Goal: Information Seeking & Learning: Find specific fact

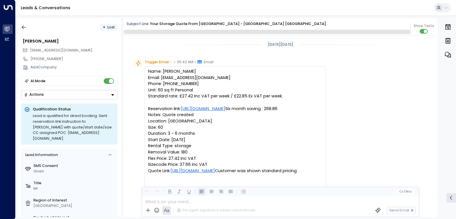
scroll to position [1352, 0]
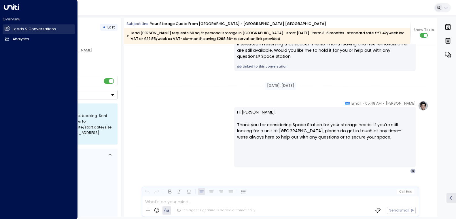
click at [8, 31] on icon at bounding box center [7, 28] width 5 height 5
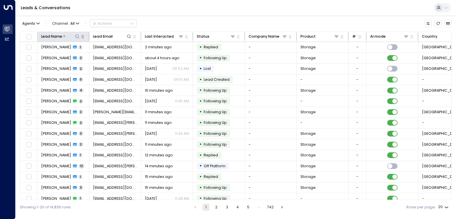
click at [77, 35] on icon at bounding box center [77, 36] width 5 height 5
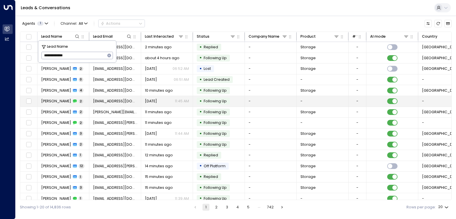
type input "**********"
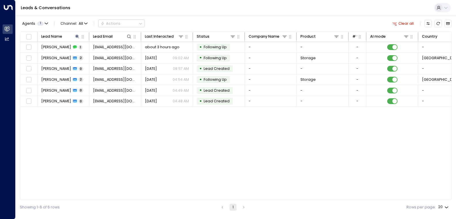
click at [215, 151] on div "Lead Name Lead Email Last Interacted Status Company Name Product # of people AI…" at bounding box center [235, 116] width 431 height 169
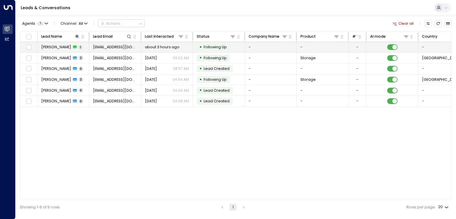
click at [149, 49] on span "about 3 hours ago" at bounding box center [162, 47] width 35 height 5
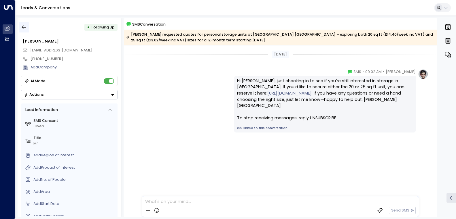
click at [24, 29] on icon "button" at bounding box center [24, 27] width 6 height 6
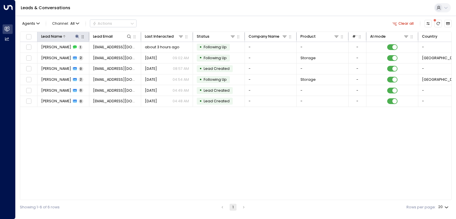
click at [75, 37] on button at bounding box center [78, 37] width 6 height 6
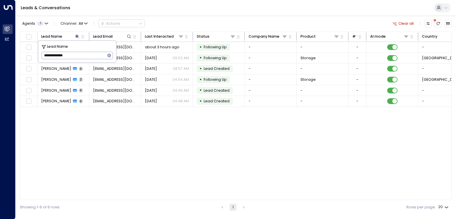
drag, startPoint x: 74, startPoint y: 56, endPoint x: 42, endPoint y: 55, distance: 32.5
click at [42, 55] on input "**********" at bounding box center [73, 56] width 64 height 10
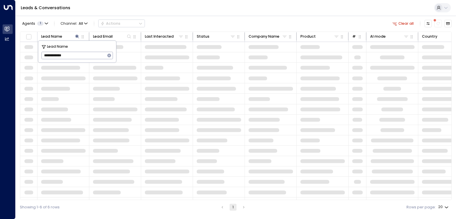
type input "**********"
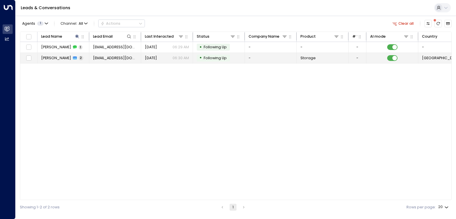
click at [219, 57] on span "Following Up" at bounding box center [214, 58] width 23 height 5
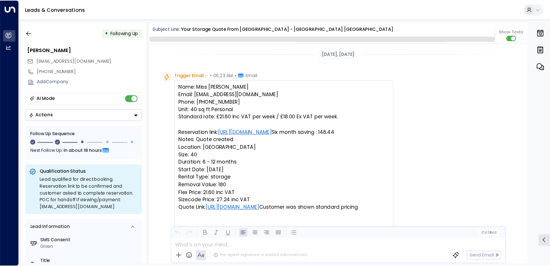
scroll to position [355, 0]
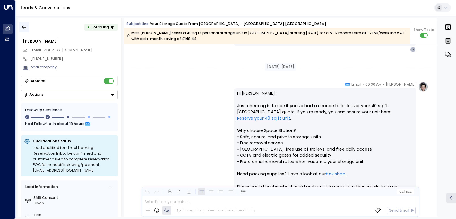
click at [25, 26] on icon "button" at bounding box center [24, 27] width 6 height 6
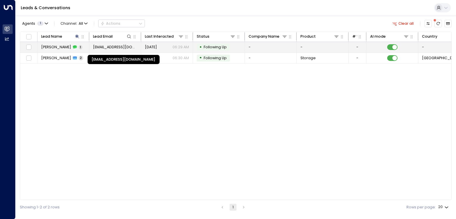
click at [112, 47] on span "[EMAIL_ADDRESS][DOMAIN_NAME]" at bounding box center [115, 47] width 44 height 5
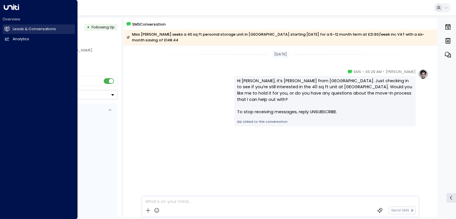
click at [9, 31] on icon at bounding box center [7, 29] width 5 height 4
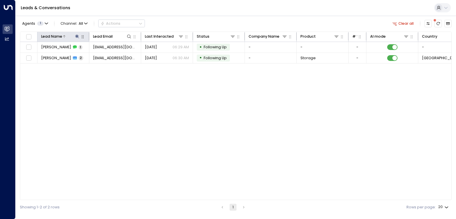
click at [78, 35] on icon at bounding box center [77, 36] width 5 height 5
click at [110, 56] on icon "button" at bounding box center [109, 56] width 4 height 4
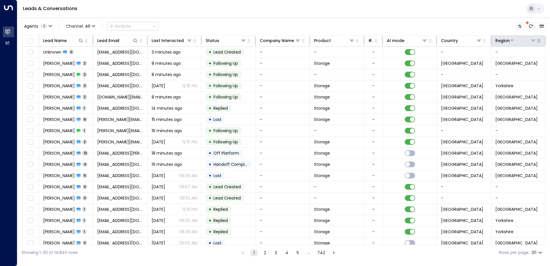
click at [455, 40] on icon at bounding box center [534, 41] width 4 height 2
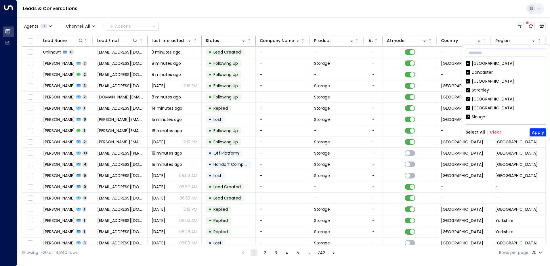
click at [455, 131] on button "Clear" at bounding box center [496, 132] width 12 height 5
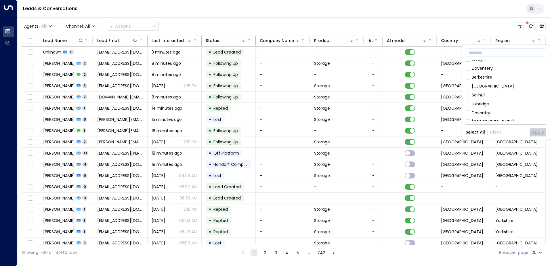
click at [455, 88] on div "[GEOGRAPHIC_DATA]" at bounding box center [493, 86] width 42 height 6
click at [455, 133] on button "Apply" at bounding box center [538, 132] width 17 height 8
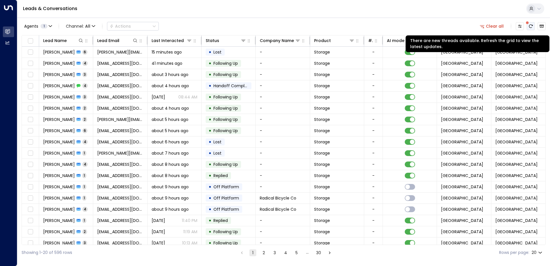
click at [455, 28] on icon "There are new threads available. Refresh the grid to view the latest updates." at bounding box center [531, 25] width 4 height 3
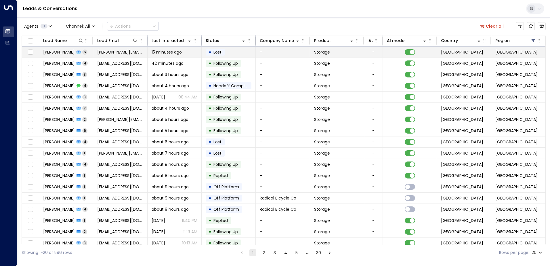
click at [121, 54] on span "[PERSON_NAME][EMAIL_ADDRESS][DOMAIN_NAME]" at bounding box center [120, 52] width 46 height 6
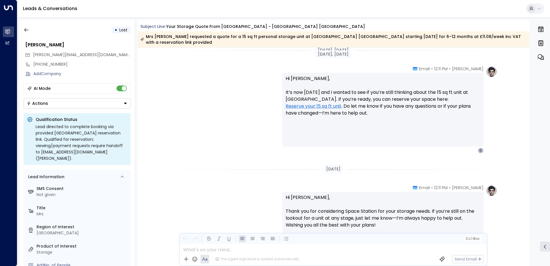
scroll to position [931, 0]
